Goal: Transaction & Acquisition: Purchase product/service

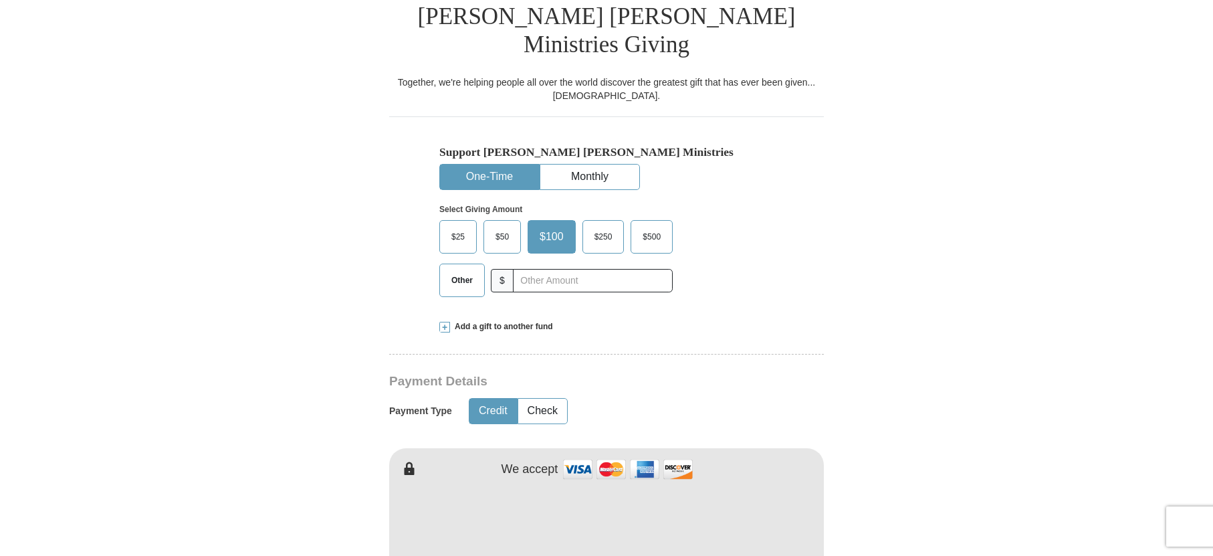
scroll to position [380, 0]
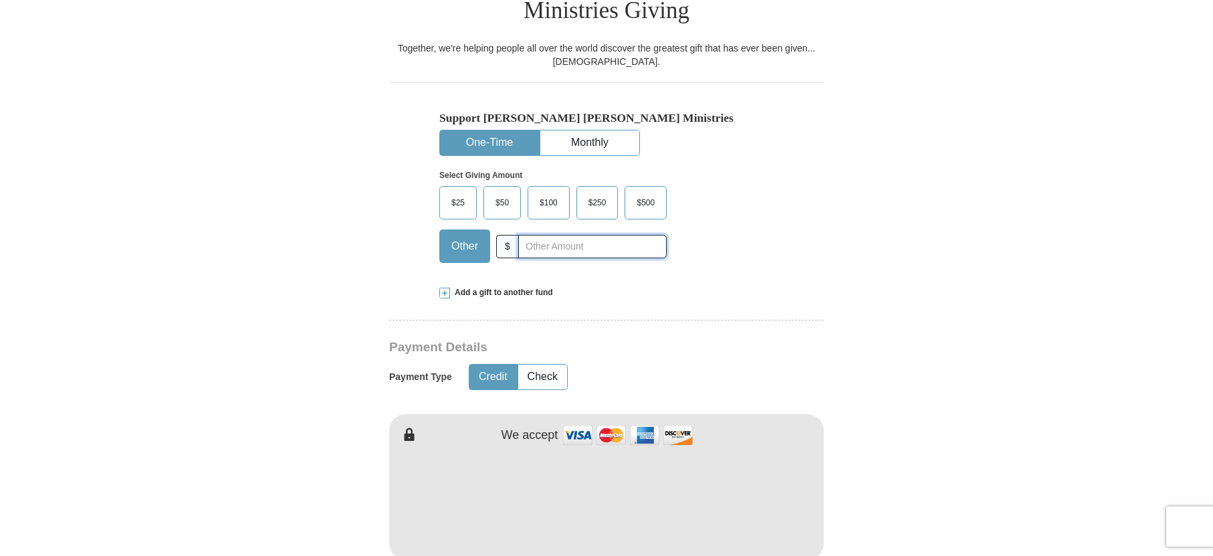
click at [597, 235] on input "text" at bounding box center [592, 246] width 148 height 23
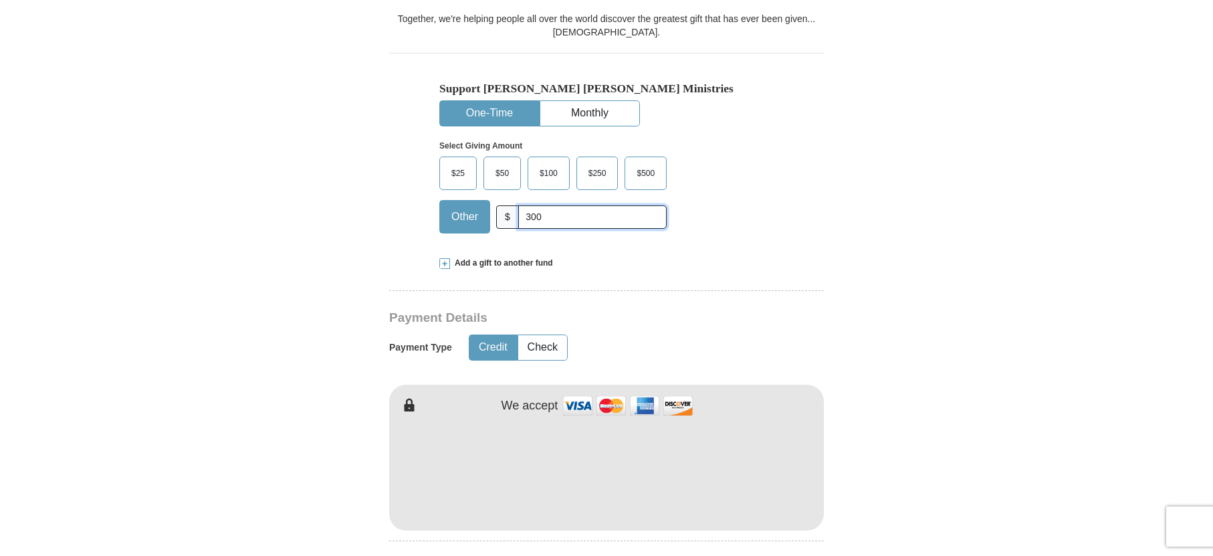
type input "300"
click at [831, 335] on form "Already have an account? Sign in for faster giving. Don't have an account? Crea…" at bounding box center [606, 482] width 762 height 1677
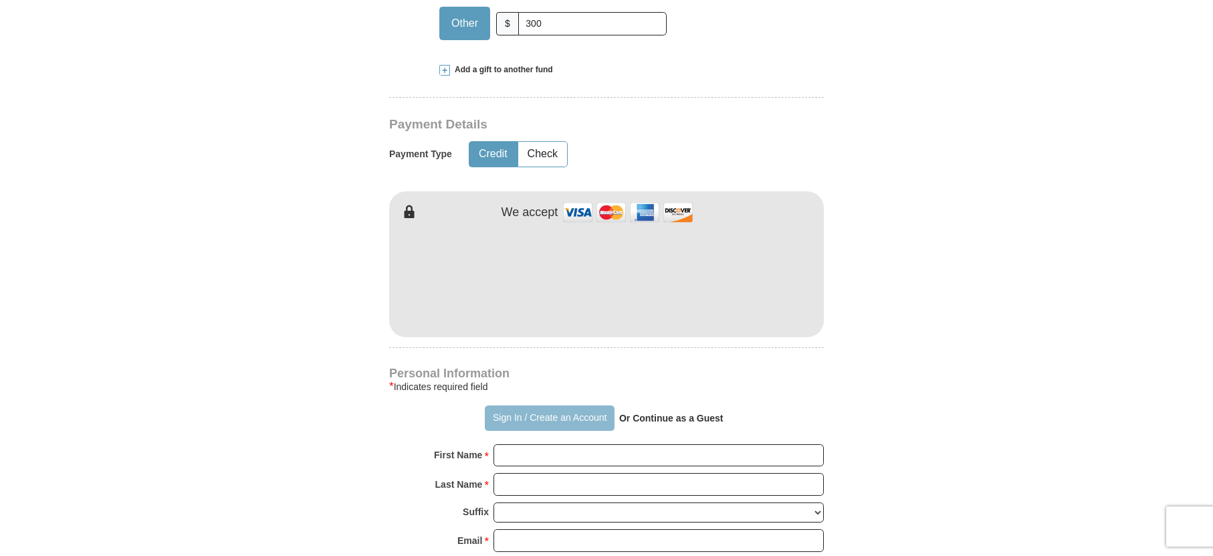
scroll to position [616, 0]
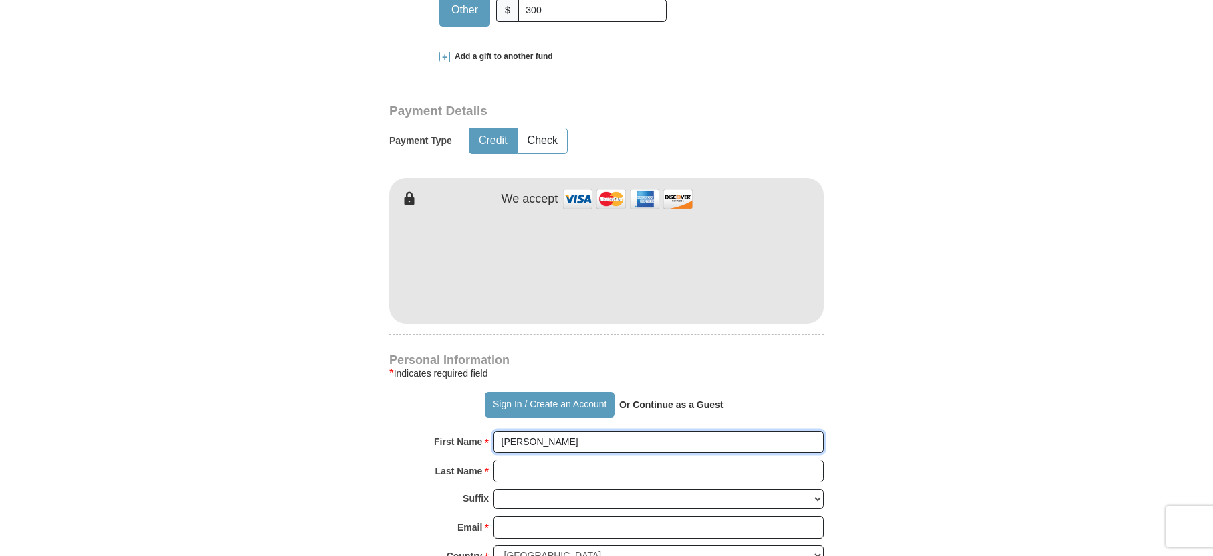
type input "[PERSON_NAME]"
type input "[EMAIL_ADDRESS][DOMAIN_NAME]"
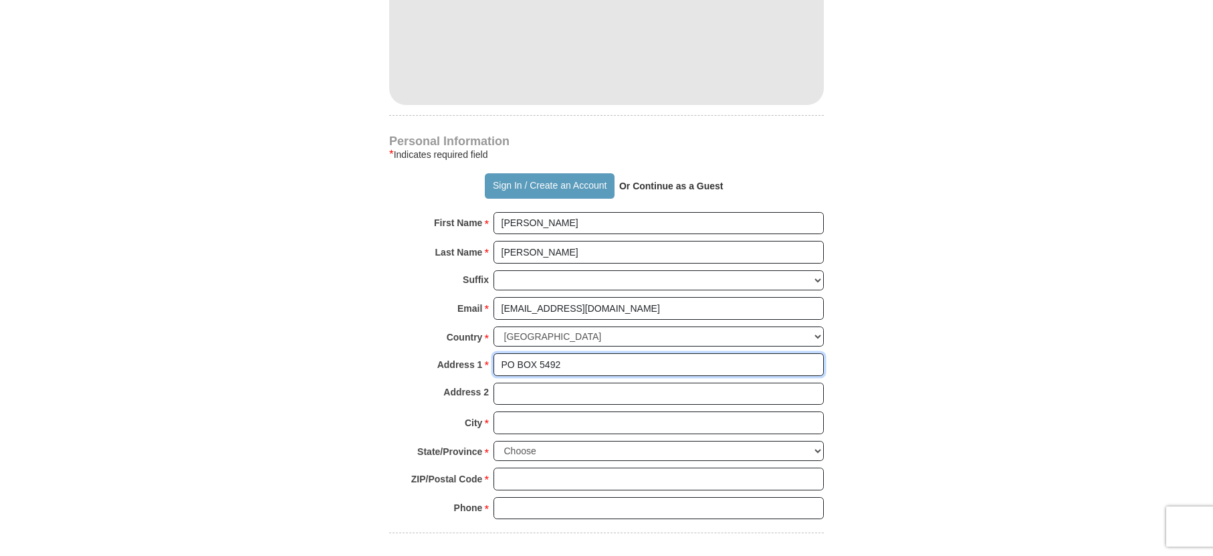
scroll to position [851, 0]
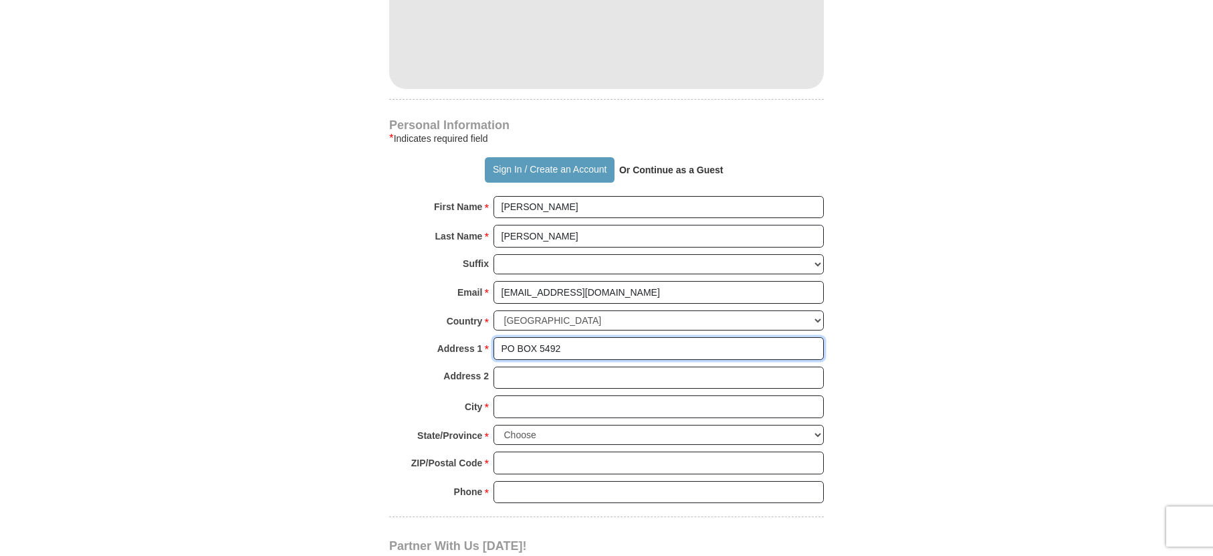
type input "PO BOX 5492"
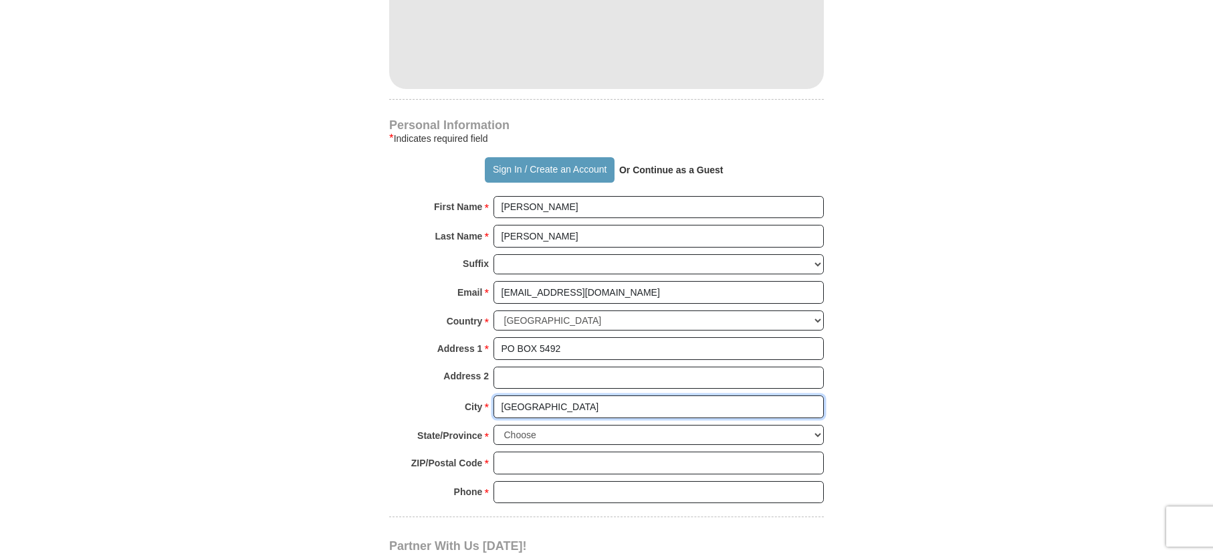
type input "[GEOGRAPHIC_DATA]"
select select "MS"
type input "38704"
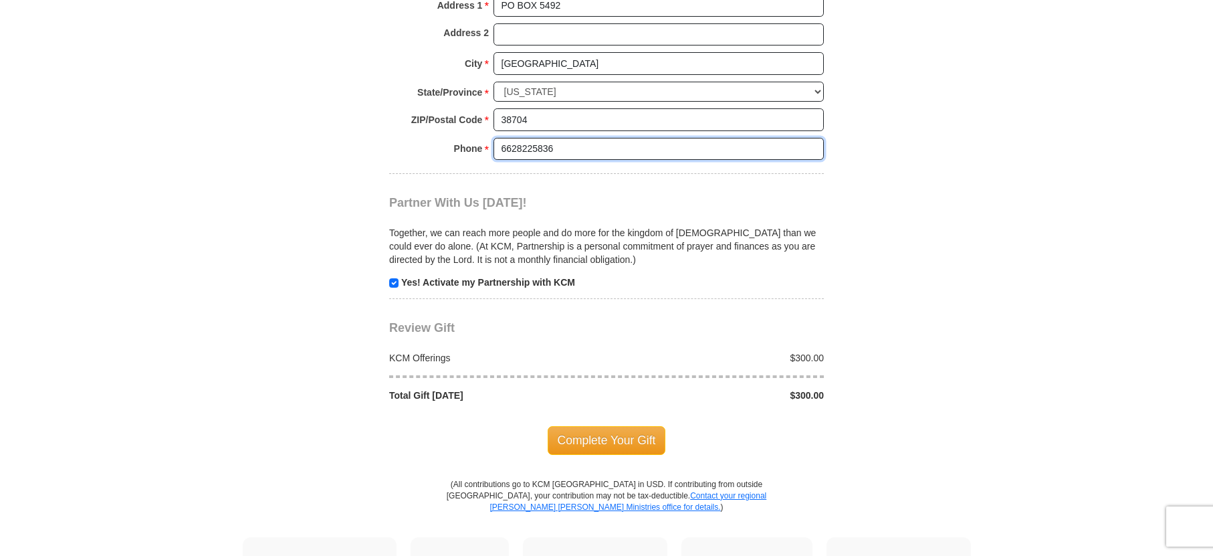
scroll to position [1208, 0]
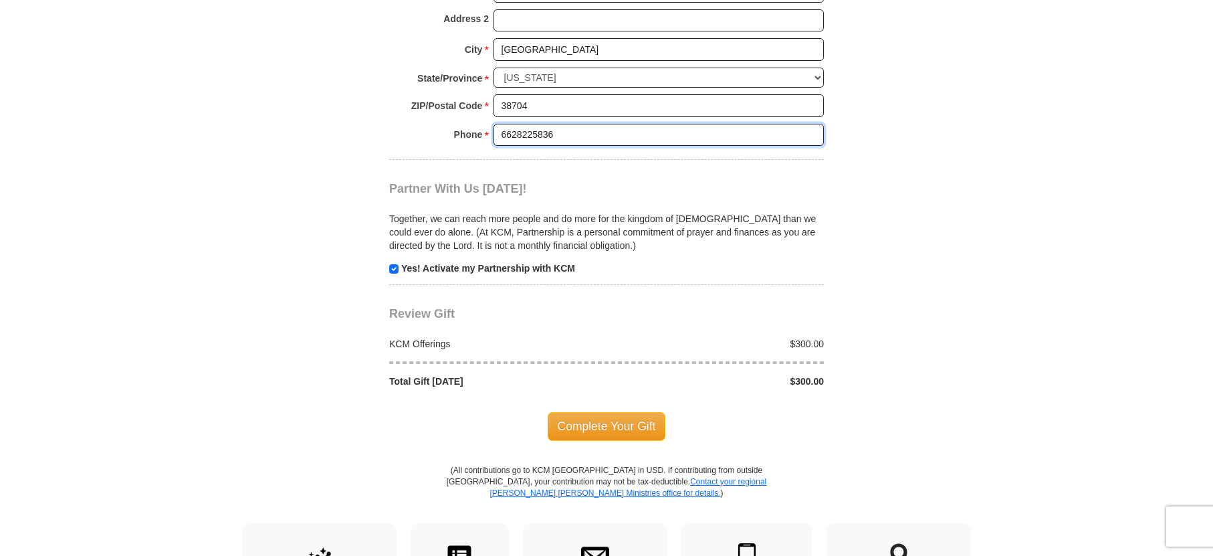
type input "6628225836"
drag, startPoint x: 397, startPoint y: 225, endPoint x: 405, endPoint y: 232, distance: 10.4
click at [397, 264] on input "checkbox" at bounding box center [393, 268] width 9 height 9
checkbox input "false"
click at [608, 412] on span "Complete Your Gift" at bounding box center [607, 426] width 118 height 28
